Goal: Communication & Community: Participate in discussion

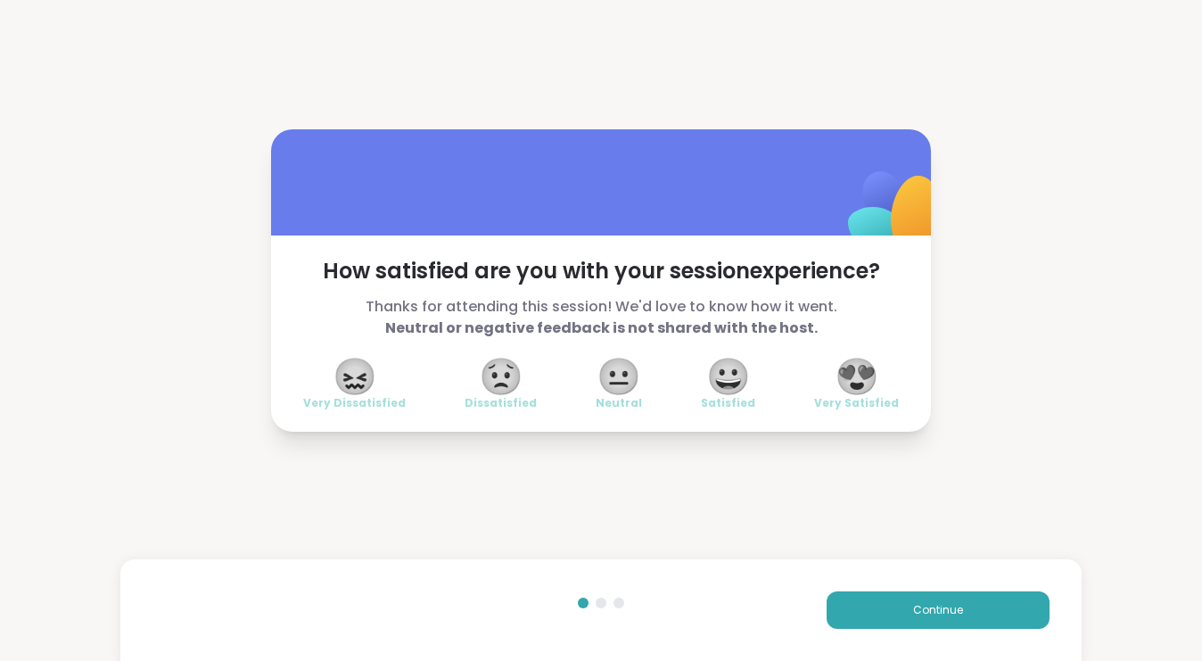
click at [885, 625] on button "Continue" at bounding box center [938, 609] width 223 height 37
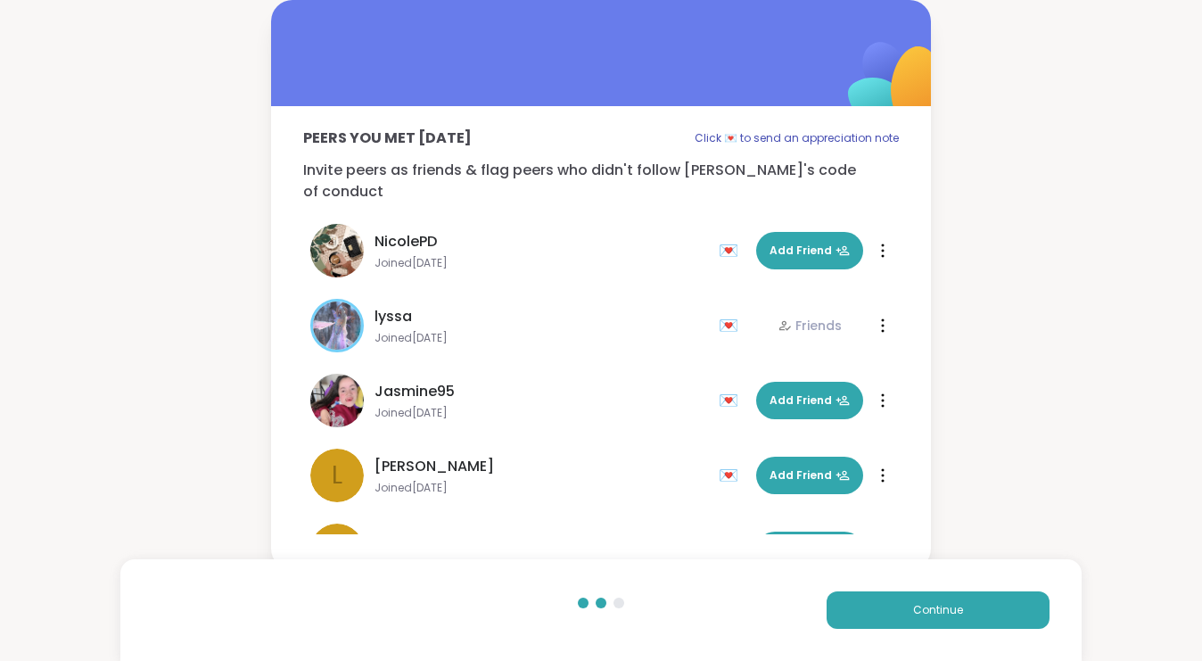
click at [885, 625] on button "Continue" at bounding box center [938, 609] width 223 height 37
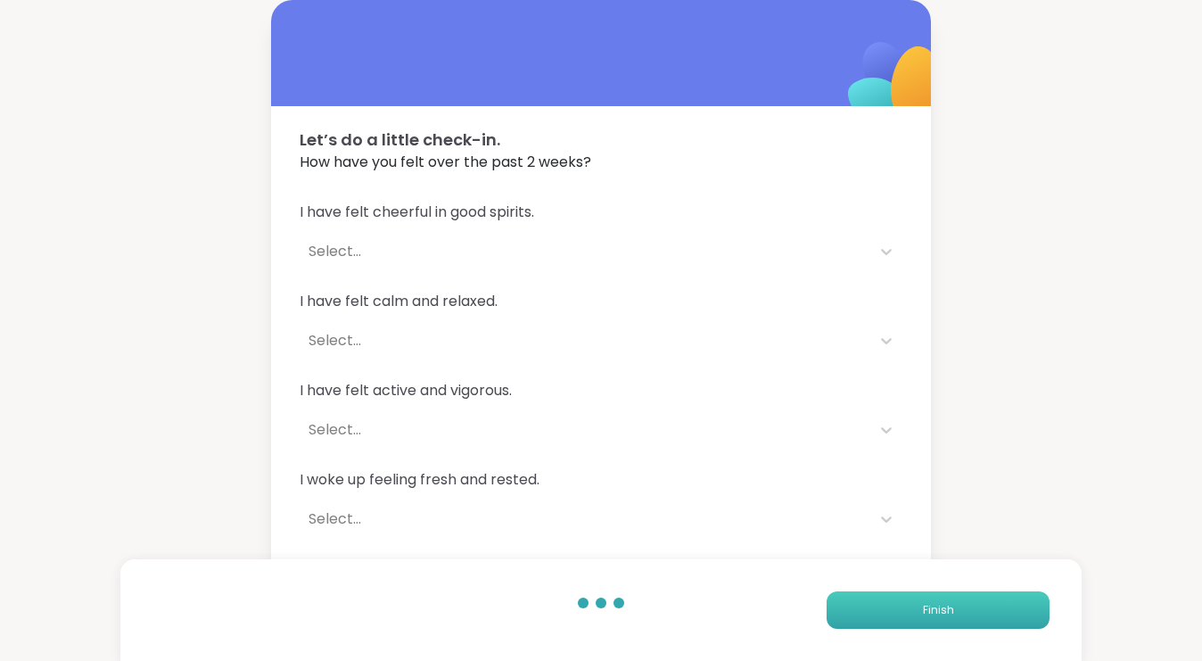
click at [881, 616] on button "Finish" at bounding box center [938, 609] width 223 height 37
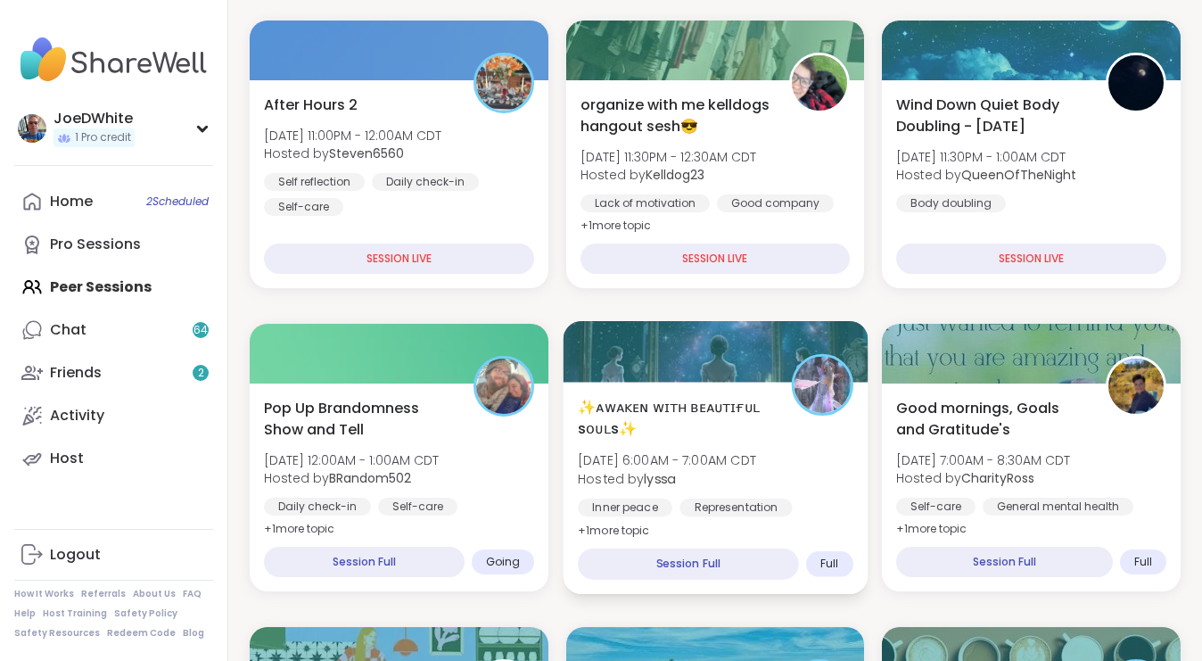
scroll to position [325, 0]
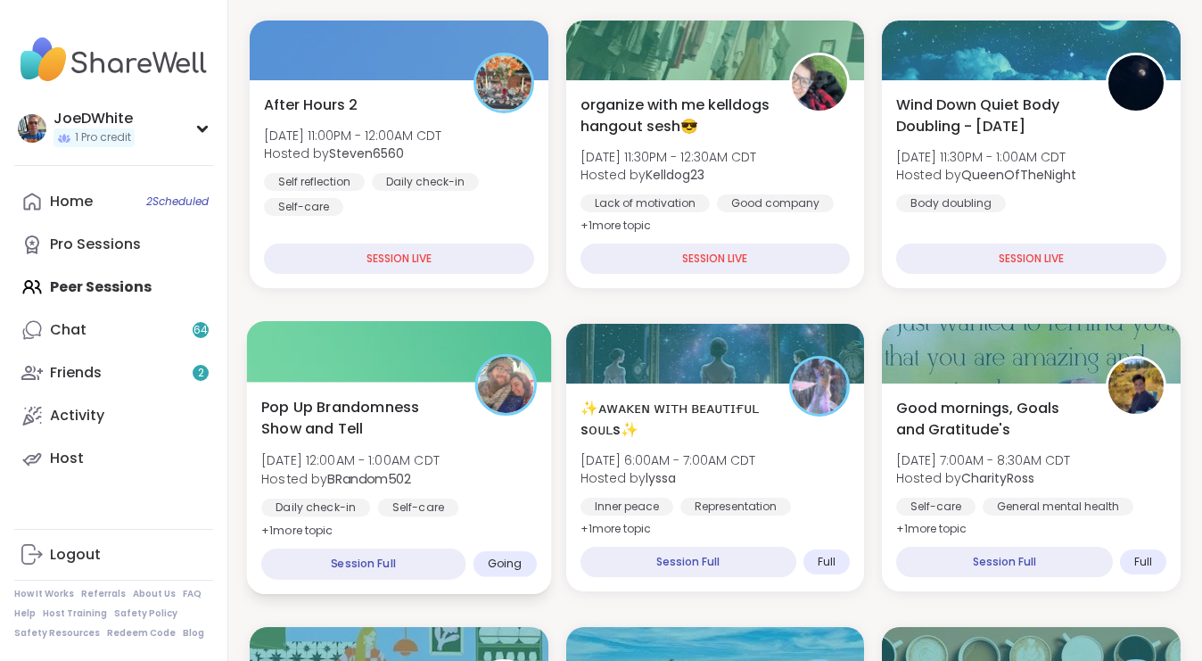
click at [383, 376] on div at bounding box center [399, 351] width 304 height 61
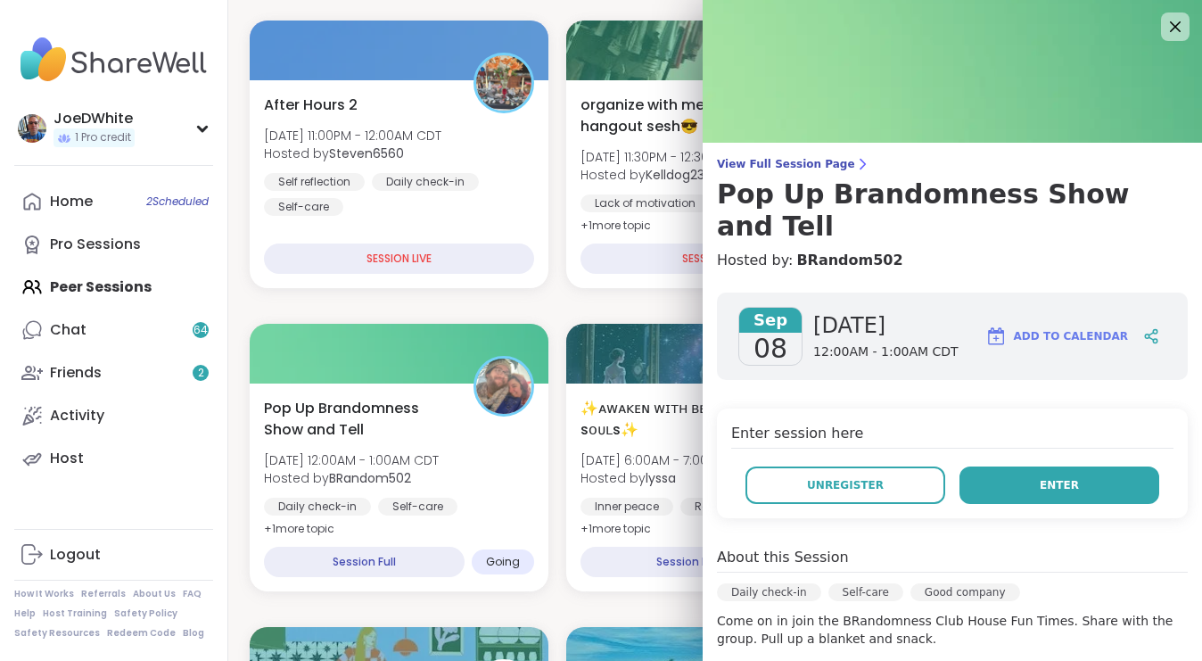
click at [1106, 466] on button "Enter" at bounding box center [1060, 484] width 200 height 37
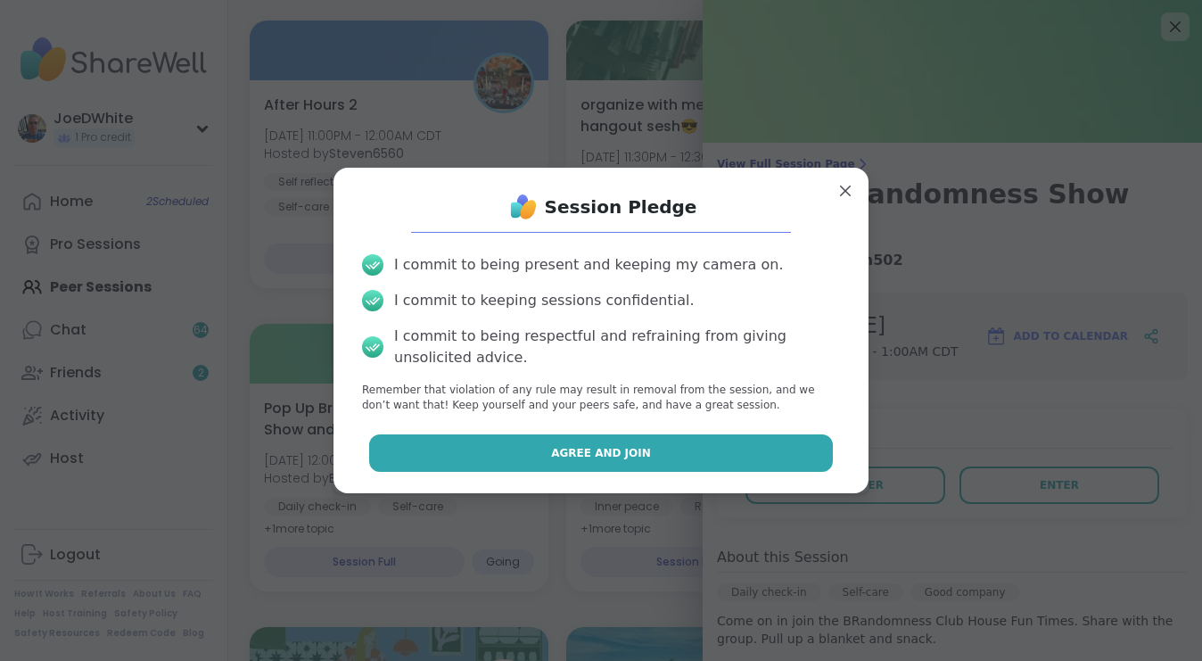
click at [679, 438] on button "Agree and Join" at bounding box center [601, 452] width 465 height 37
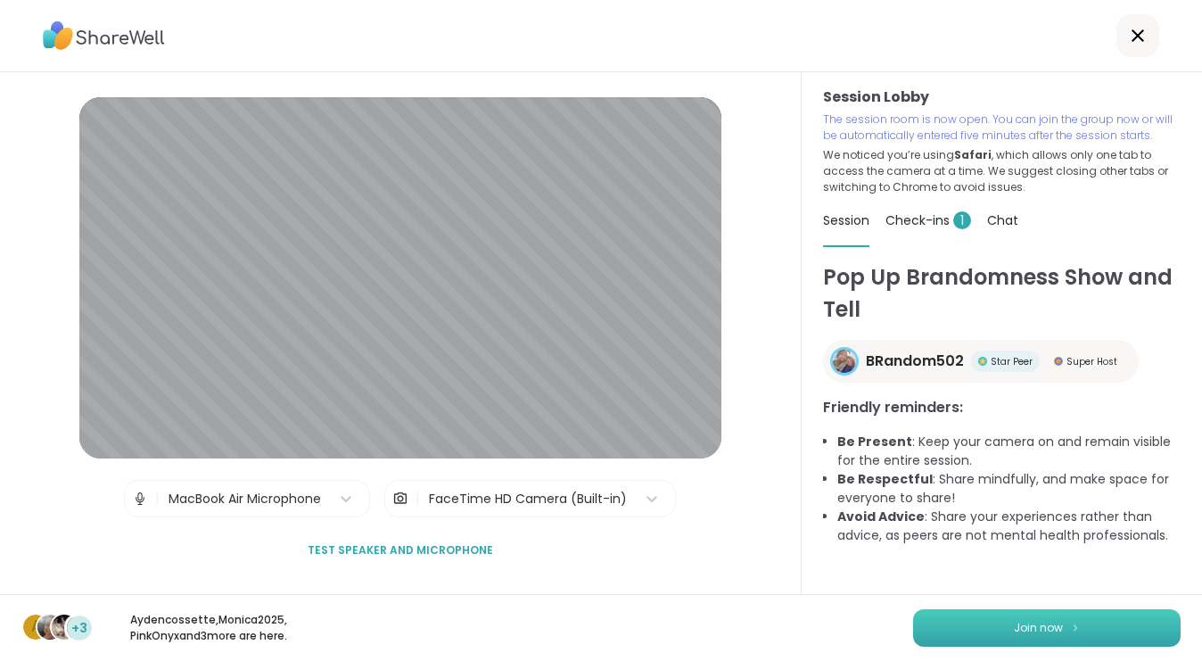
click at [965, 625] on button "Join now" at bounding box center [1047, 627] width 268 height 37
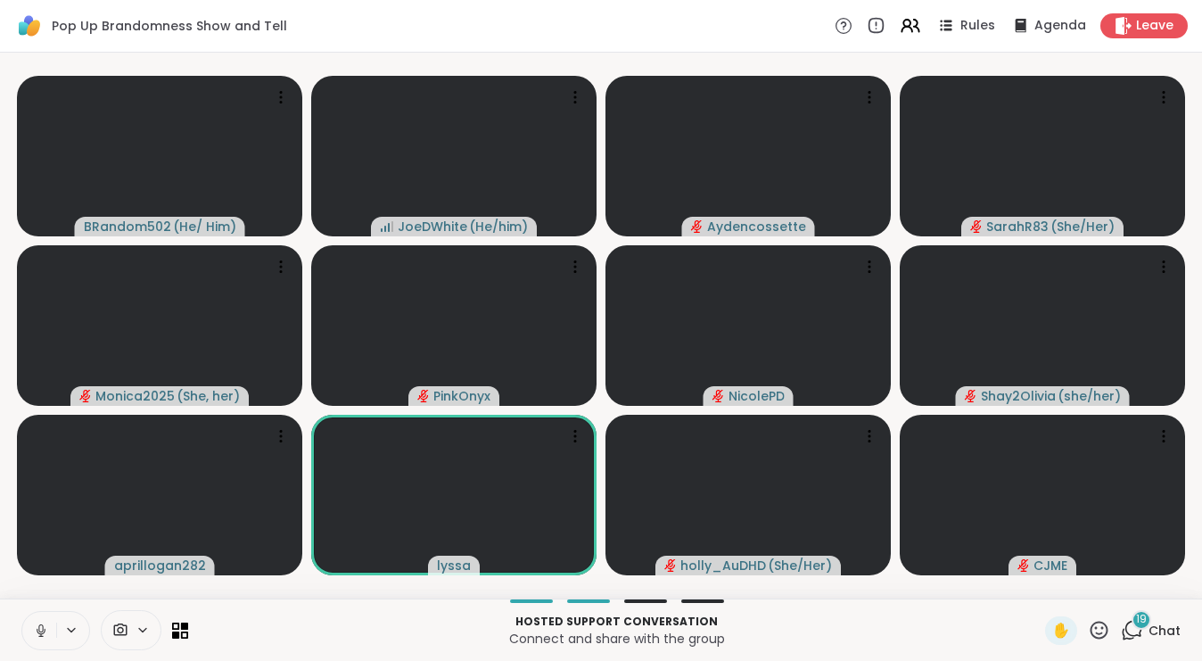
click at [45, 631] on icon at bounding box center [41, 630] width 9 height 5
click at [45, 631] on icon at bounding box center [41, 630] width 16 height 16
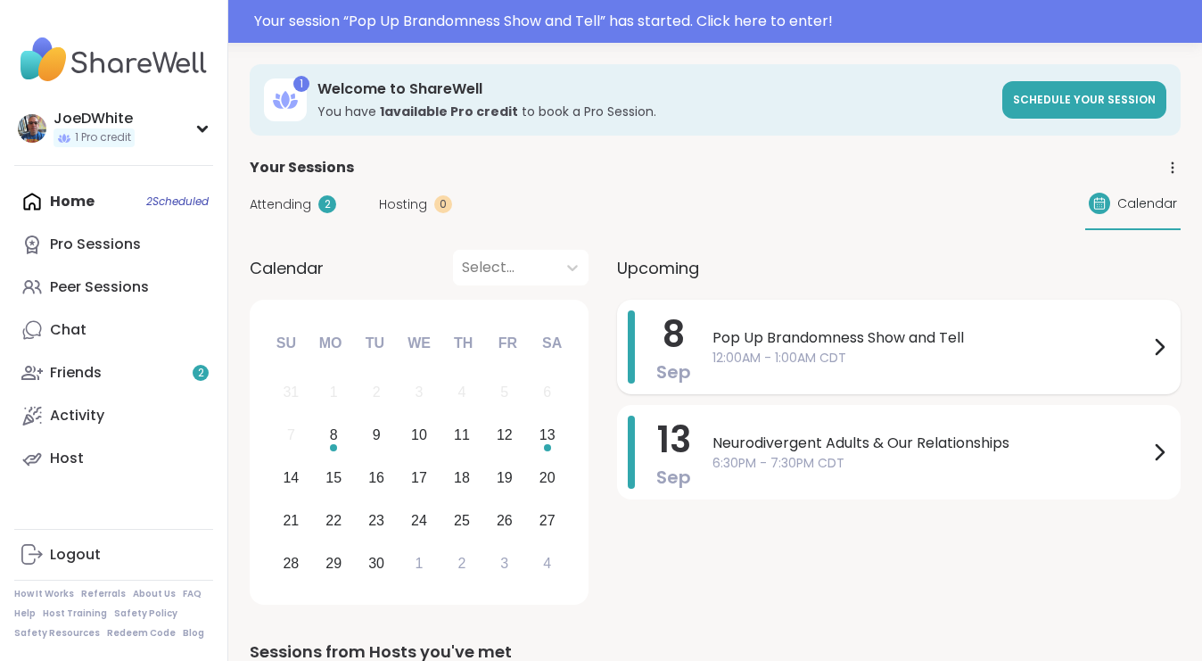
click at [796, 352] on span "12:00AM - 1:00AM CDT" at bounding box center [931, 358] width 436 height 19
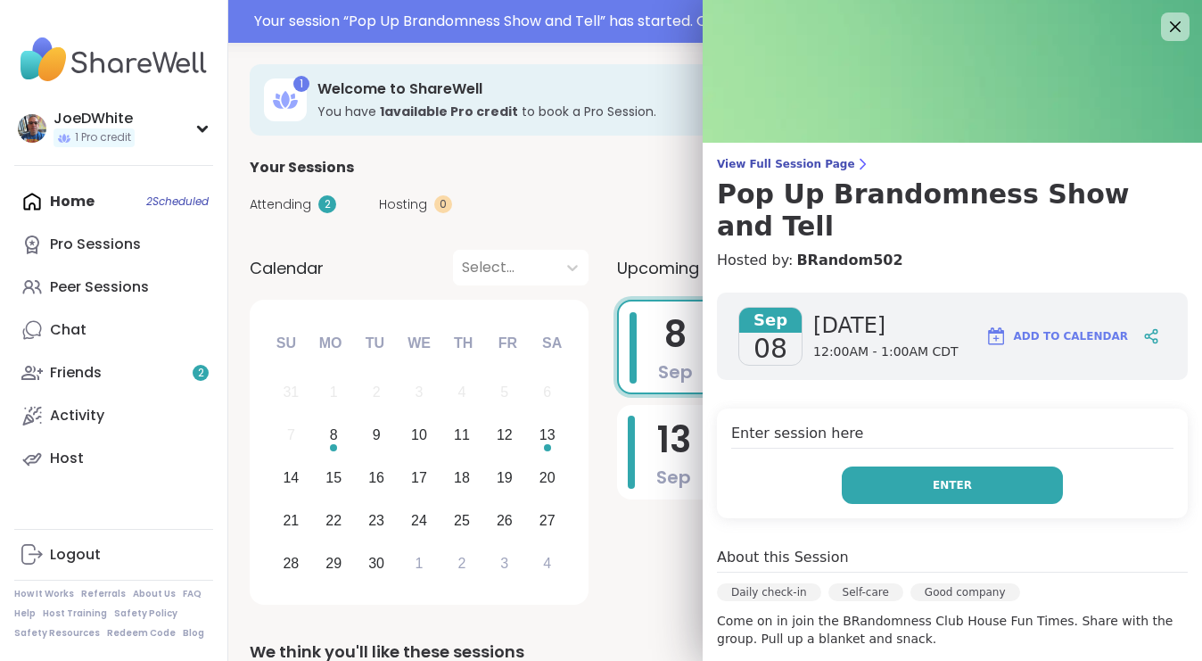
click at [1026, 466] on button "Enter" at bounding box center [952, 484] width 221 height 37
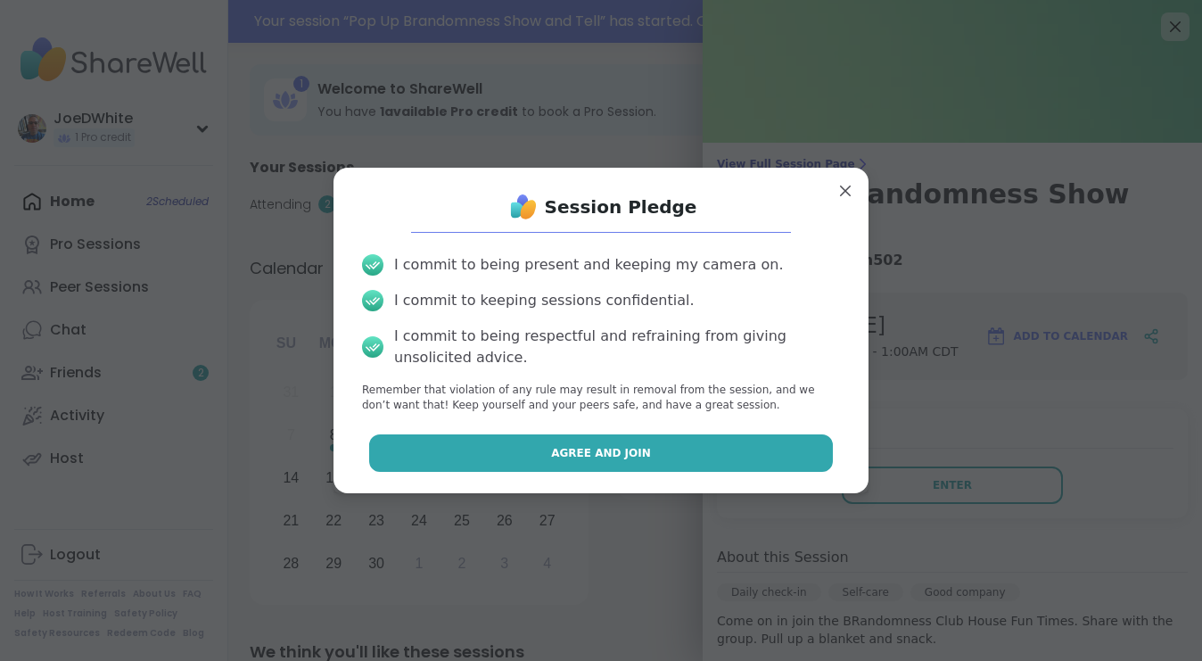
click at [664, 450] on button "Agree and Join" at bounding box center [601, 452] width 465 height 37
